Goal: Task Accomplishment & Management: Manage account settings

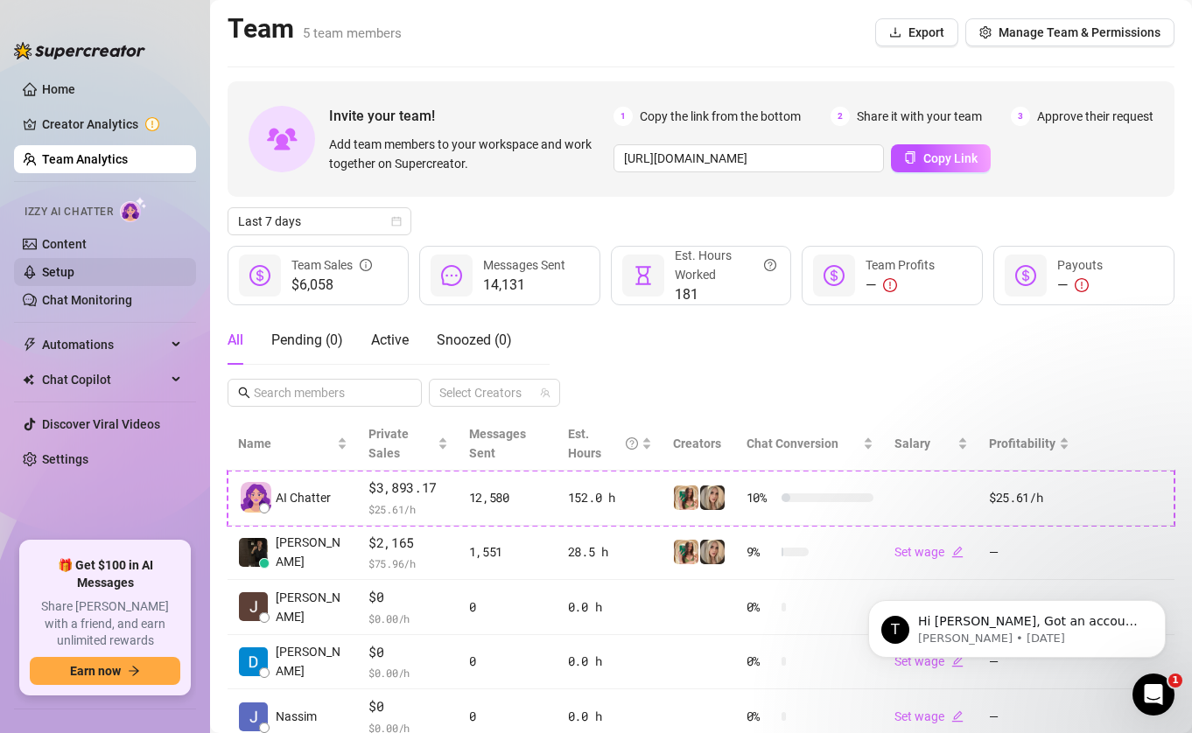
click at [72, 265] on link "Setup" at bounding box center [58, 272] width 32 height 14
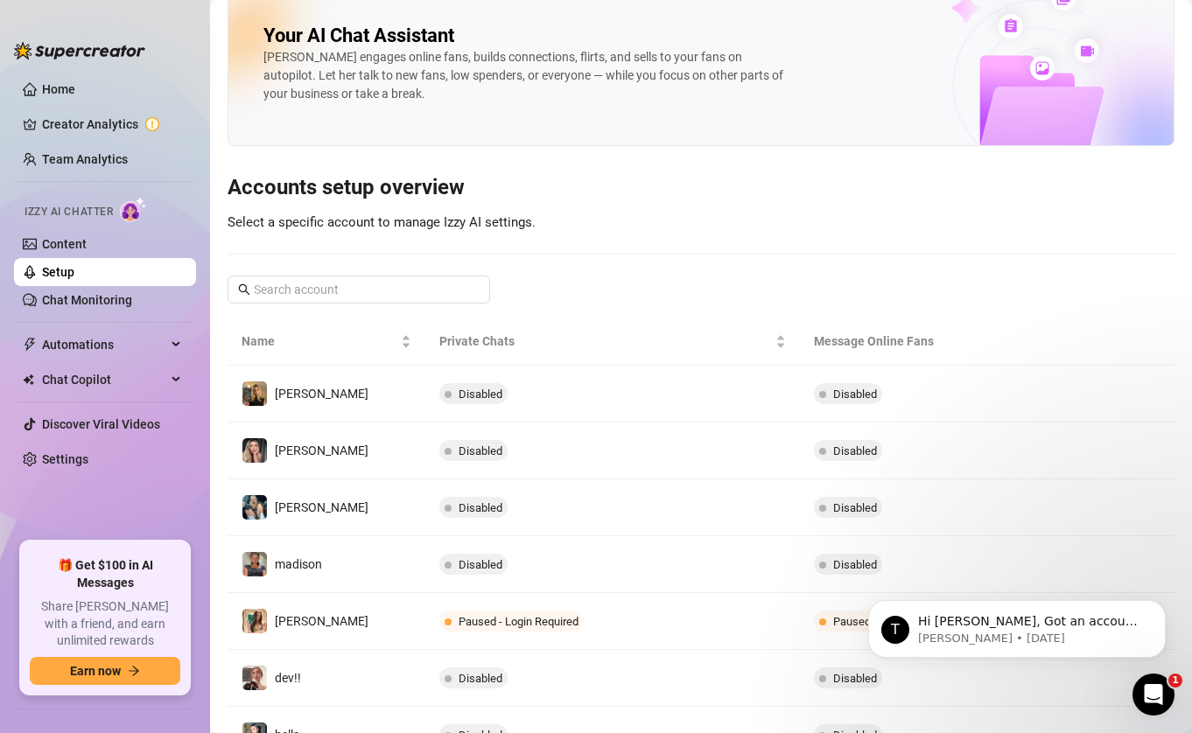
scroll to position [284, 0]
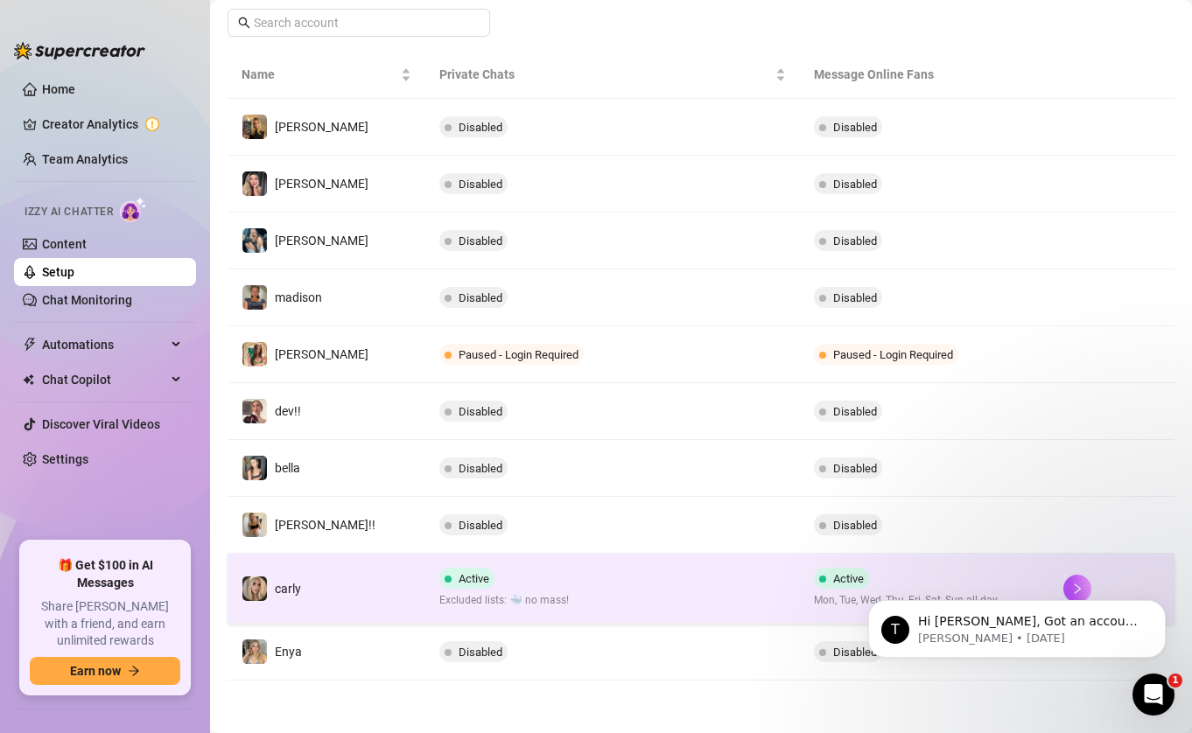
click at [543, 576] on td "Active Excluded lists: 🐳 no mass!" at bounding box center [612, 589] width 375 height 70
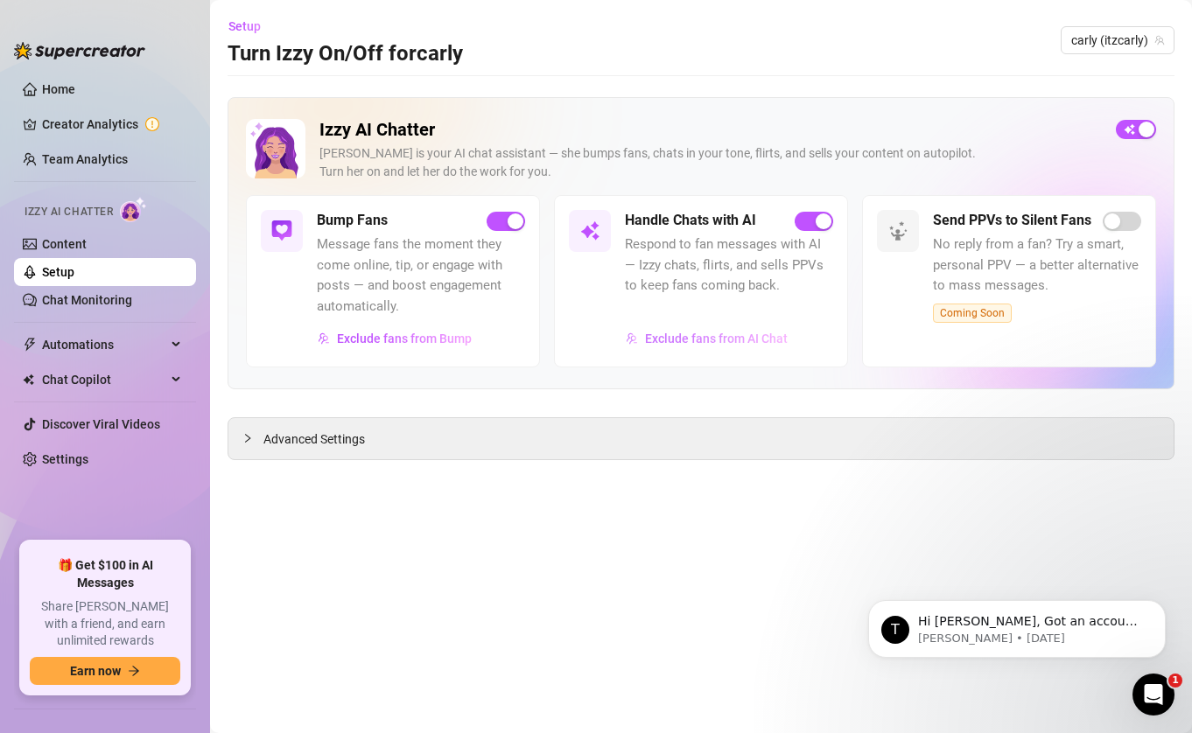
click at [753, 328] on button "Exclude fans from AI Chat" at bounding box center [707, 339] width 164 height 28
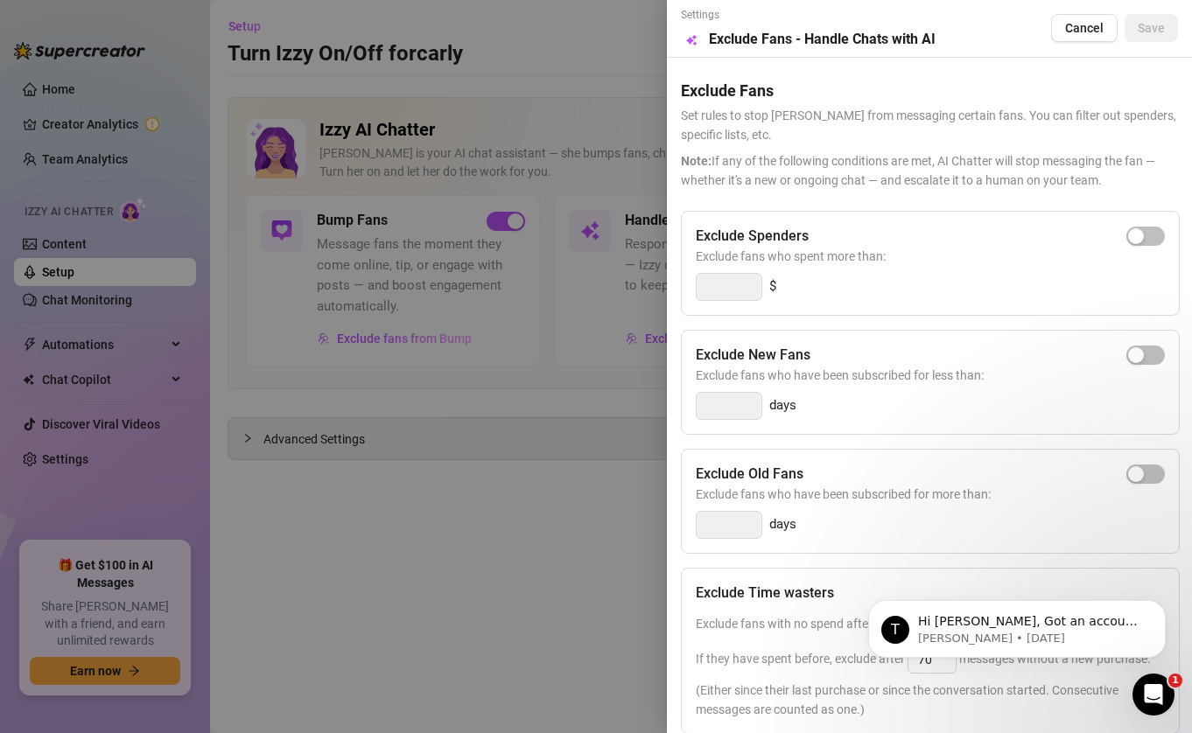
click at [637, 68] on div at bounding box center [596, 366] width 1192 height 733
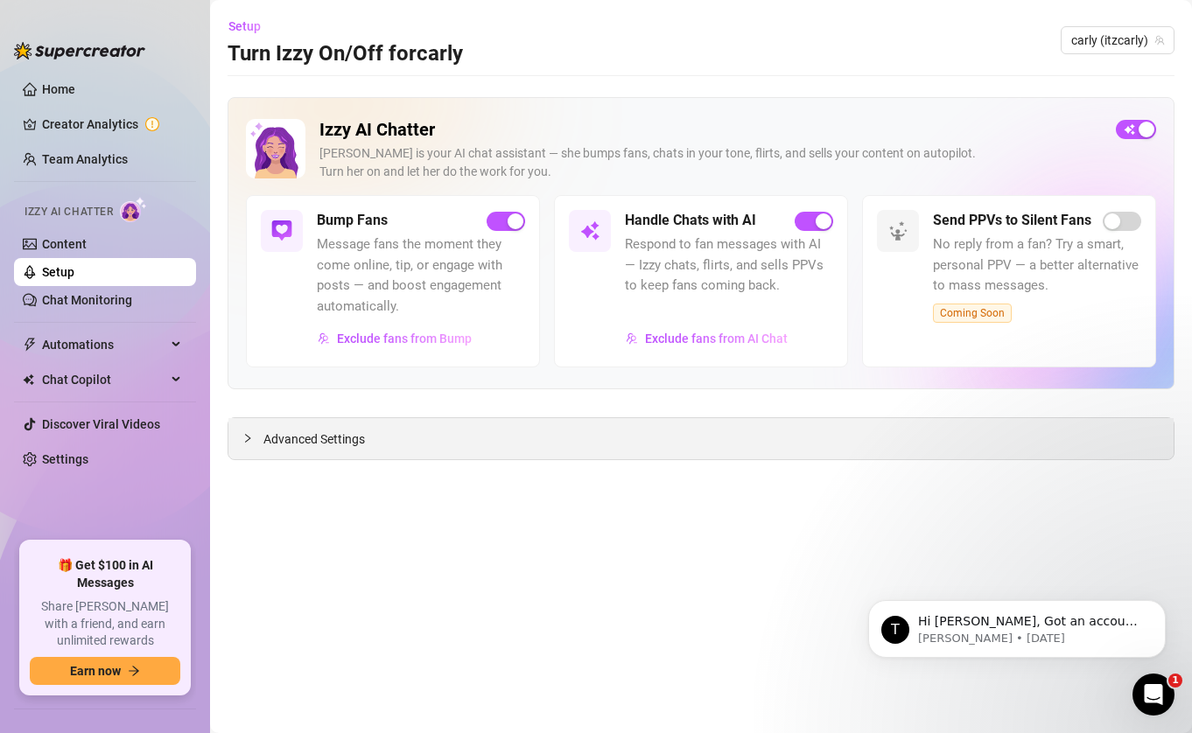
click at [663, 431] on div "Advanced Settings" at bounding box center [700, 438] width 945 height 41
click at [266, 432] on span "Advanced Settings" at bounding box center [314, 439] width 102 height 19
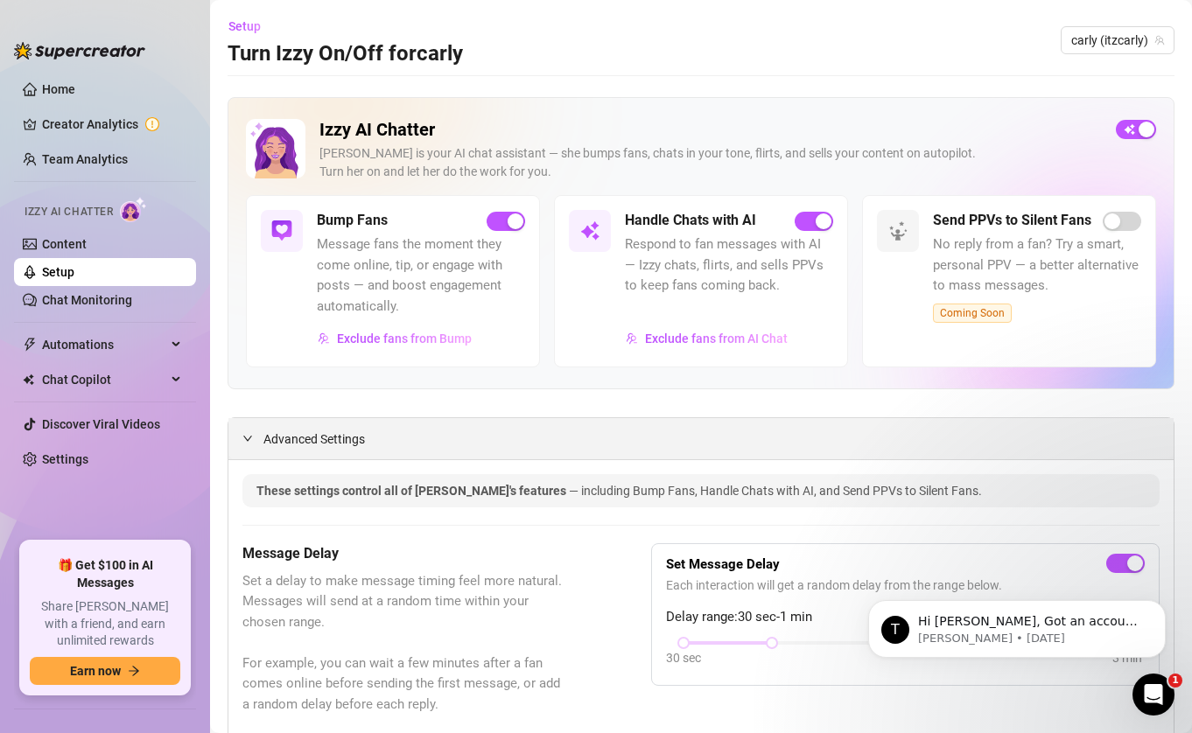
click at [243, 441] on icon "expanded" at bounding box center [247, 438] width 11 height 11
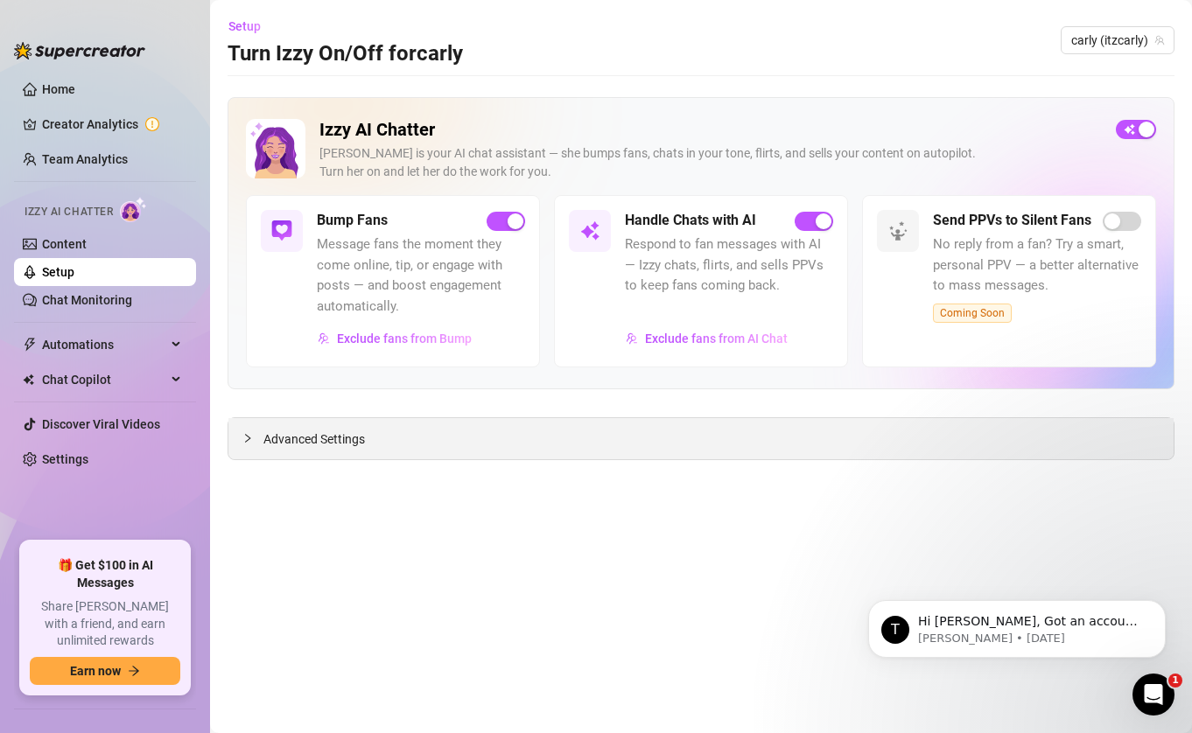
click at [256, 440] on div at bounding box center [252, 438] width 21 height 19
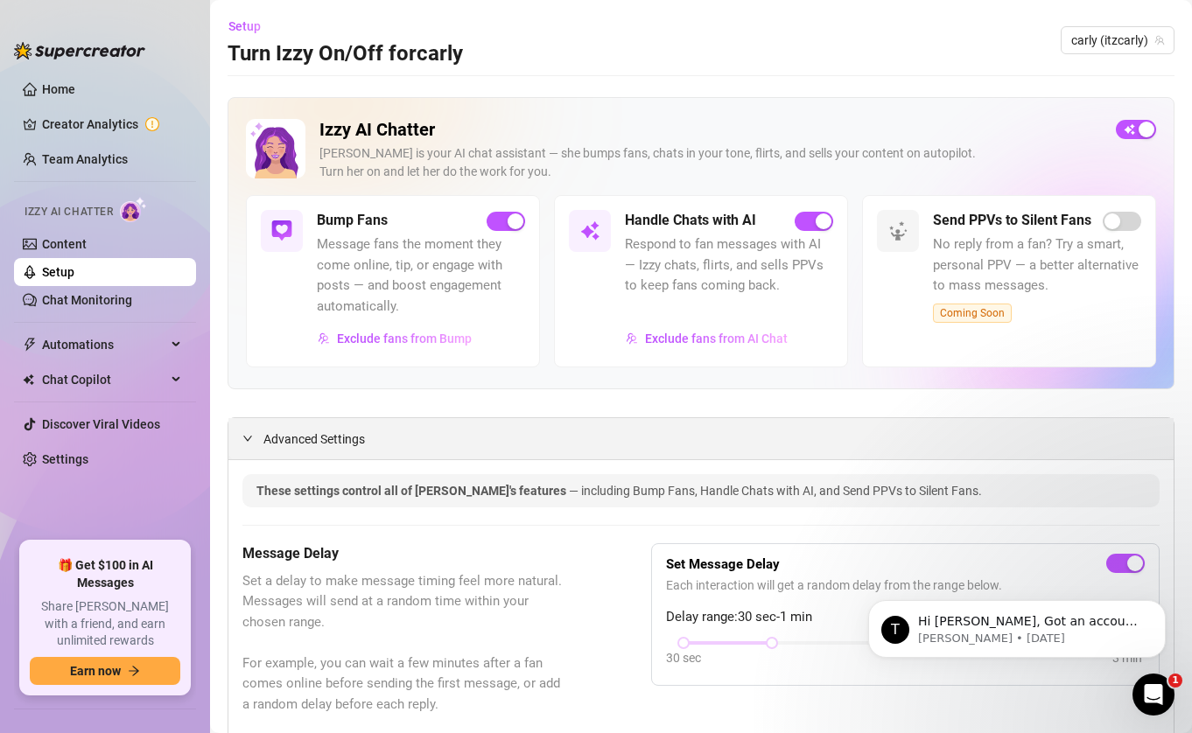
click at [242, 438] on div "Advanced Settings" at bounding box center [700, 438] width 945 height 41
click at [284, 445] on span "Advanced Settings" at bounding box center [314, 439] width 102 height 19
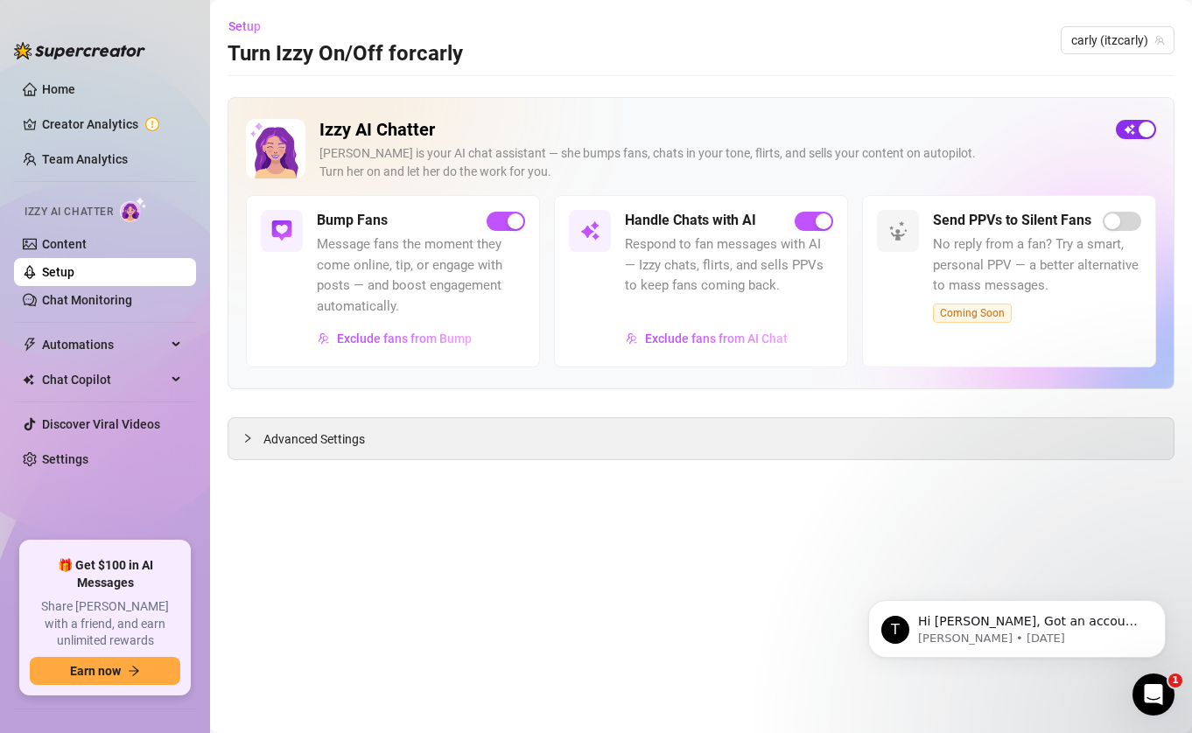
click at [1142, 131] on div "button" at bounding box center [1146, 130] width 16 height 16
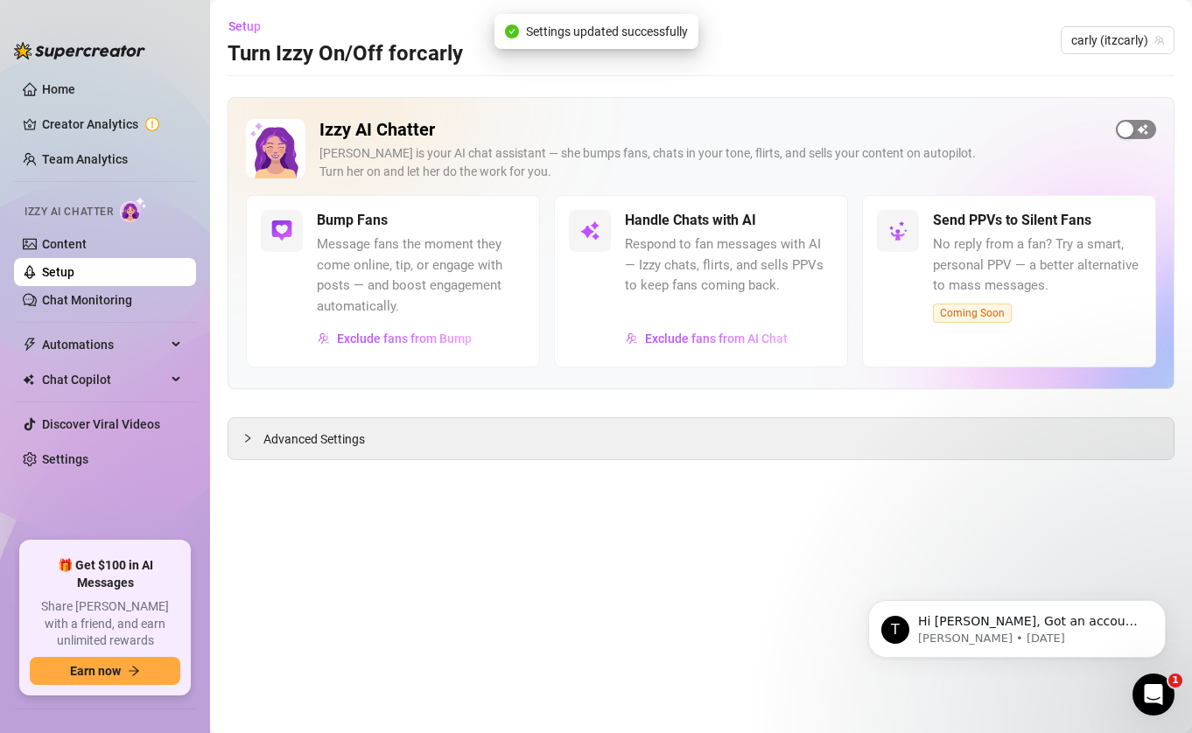
click at [1137, 128] on span "button" at bounding box center [1136, 129] width 40 height 19
